Goal: Information Seeking & Learning: Learn about a topic

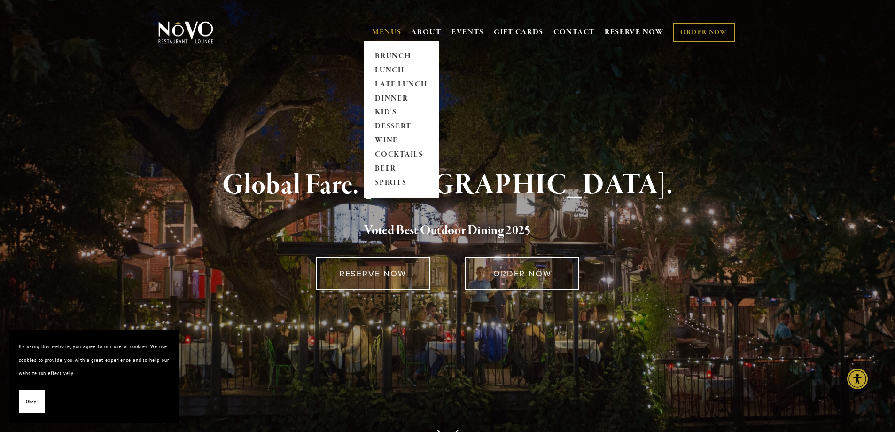
click at [379, 34] on link "MENUS" at bounding box center [387, 32] width 30 height 9
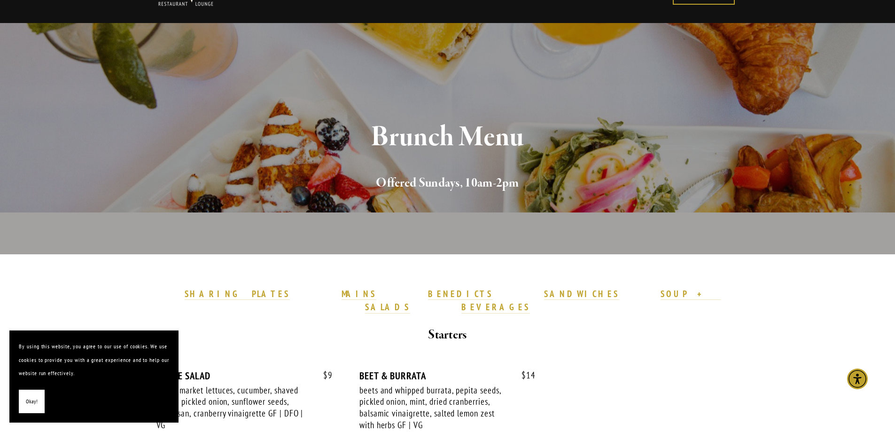
scroll to position [94, 0]
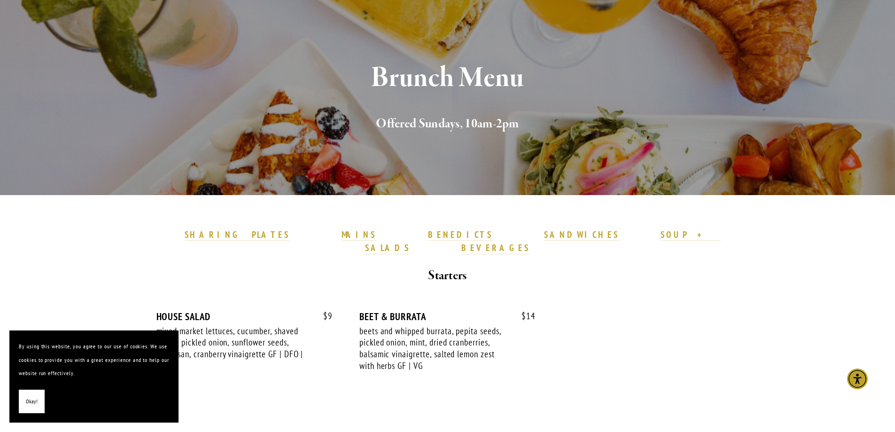
click at [33, 402] on span "Okay!" at bounding box center [32, 401] width 12 height 14
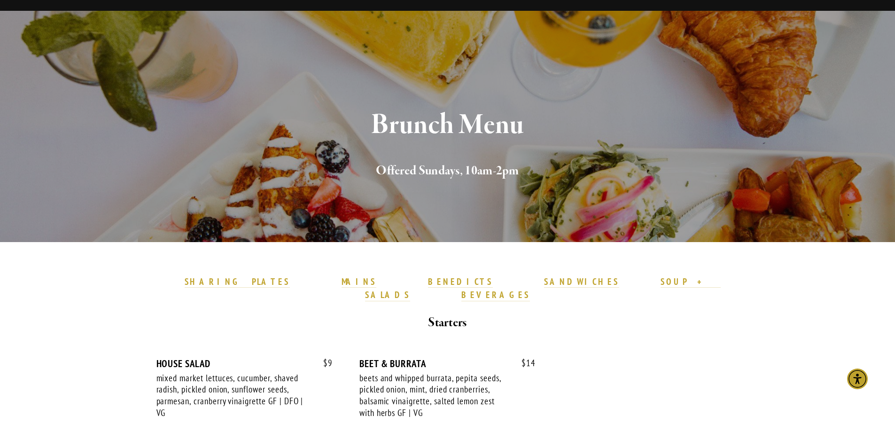
scroll to position [0, 0]
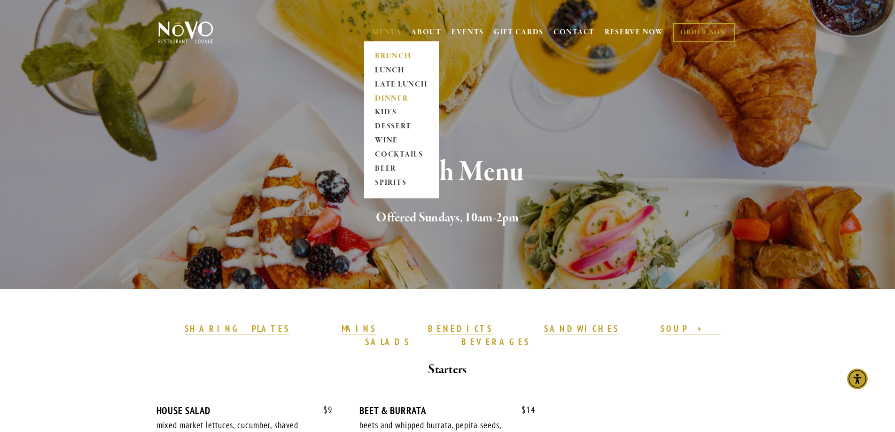
click at [401, 95] on link "DINNER" at bounding box center [401, 99] width 59 height 14
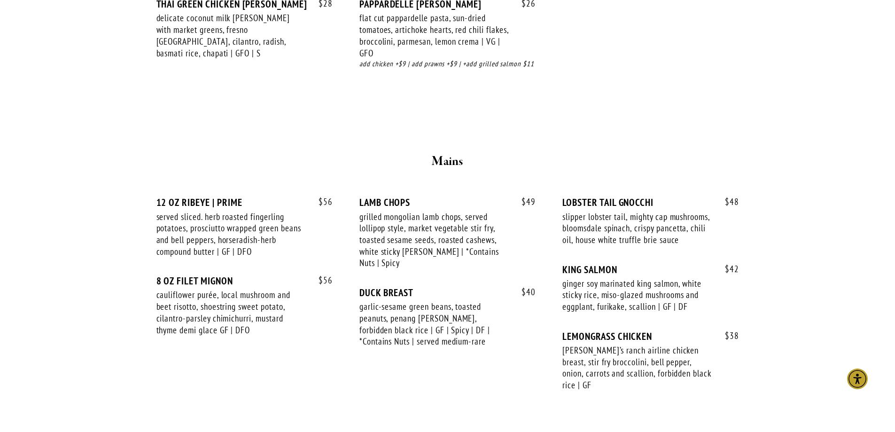
scroll to position [1456, 0]
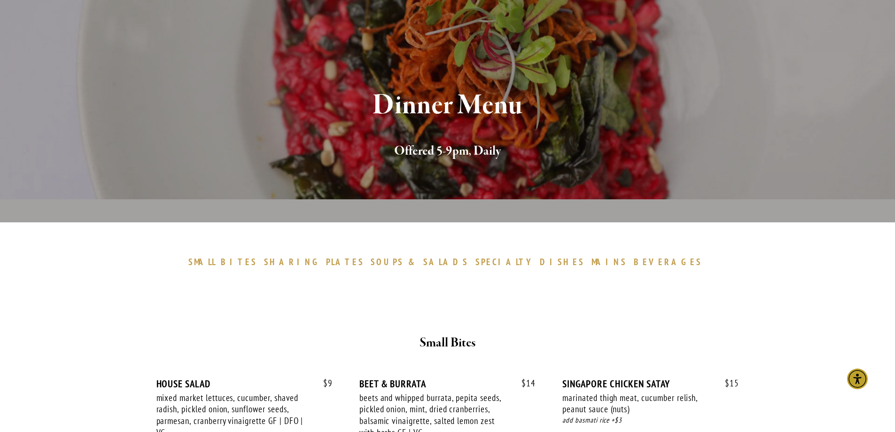
scroll to position [0, 0]
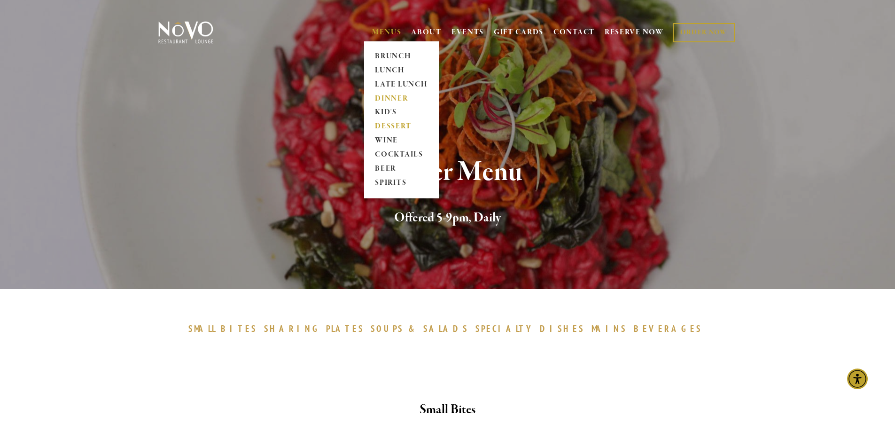
click at [396, 123] on link "DESSERT" at bounding box center [401, 127] width 59 height 14
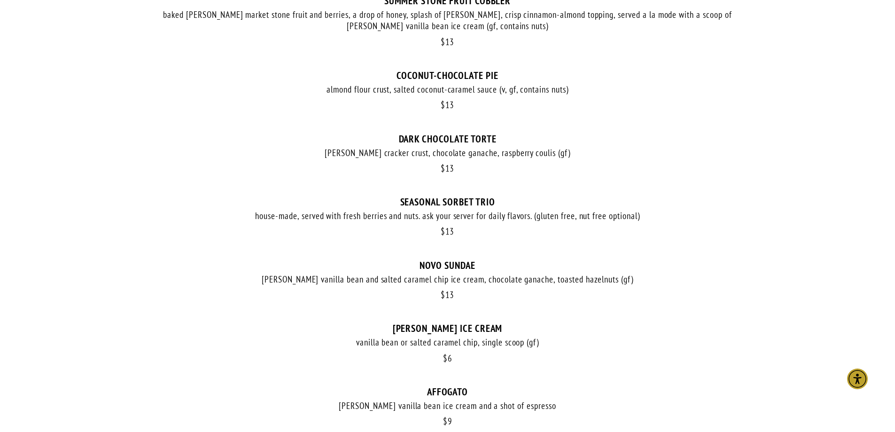
scroll to position [470, 0]
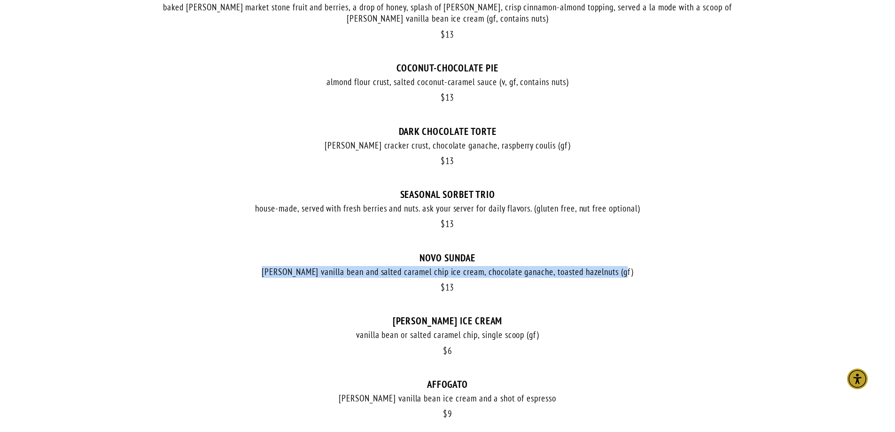
drag, startPoint x: 270, startPoint y: 271, endPoint x: 625, endPoint y: 267, distance: 355.0
click at [625, 267] on div "[PERSON_NAME] vanilla bean and salted caramel chip ice cream, chocolate ganache…" at bounding box center [447, 272] width 582 height 12
click at [629, 269] on div "[PERSON_NAME] vanilla bean and salted caramel chip ice cream, chocolate ganache…" at bounding box center [447, 272] width 582 height 12
drag, startPoint x: 610, startPoint y: 272, endPoint x: 269, endPoint y: 274, distance: 340.9
click at [269, 274] on div "[PERSON_NAME] vanilla bean and salted caramel chip ice cream, chocolate ganache…" at bounding box center [447, 272] width 582 height 12
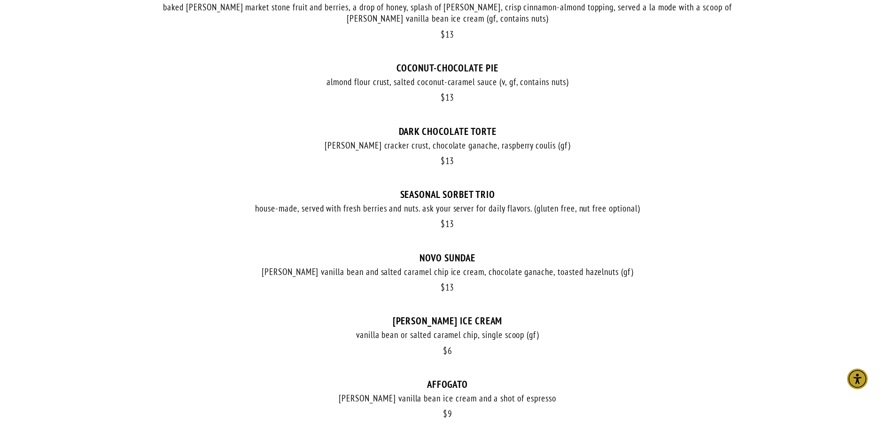
click at [756, 279] on section "$ 13 VANILLA BEAN CREME BRULEE soft, rich custard topped with caramelized sugar…" at bounding box center [447, 200] width 676 height 762
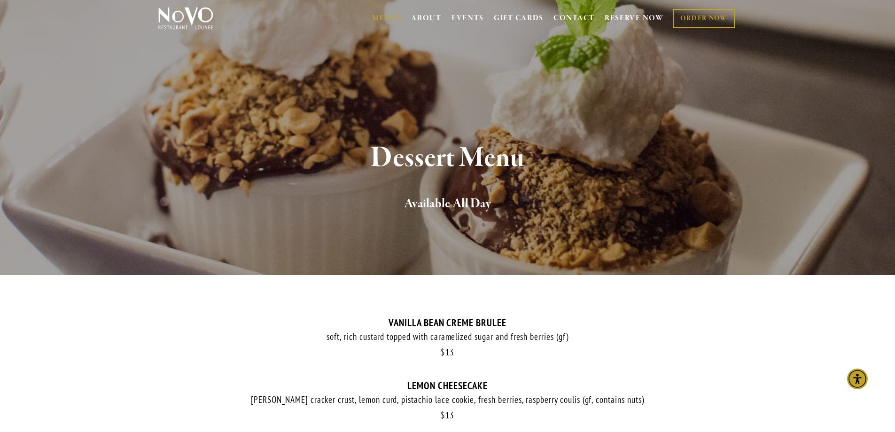
scroll to position [0, 0]
